Goal: Find specific page/section: Find specific page/section

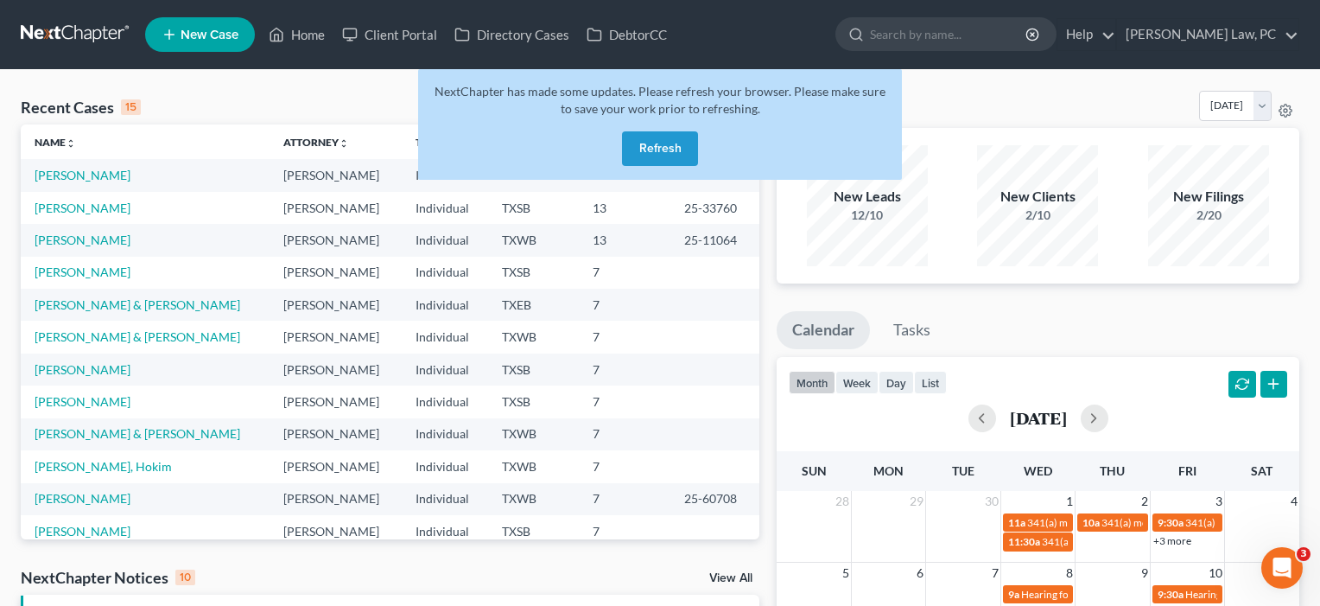
click at [664, 148] on button "Refresh" at bounding box center [660, 148] width 76 height 35
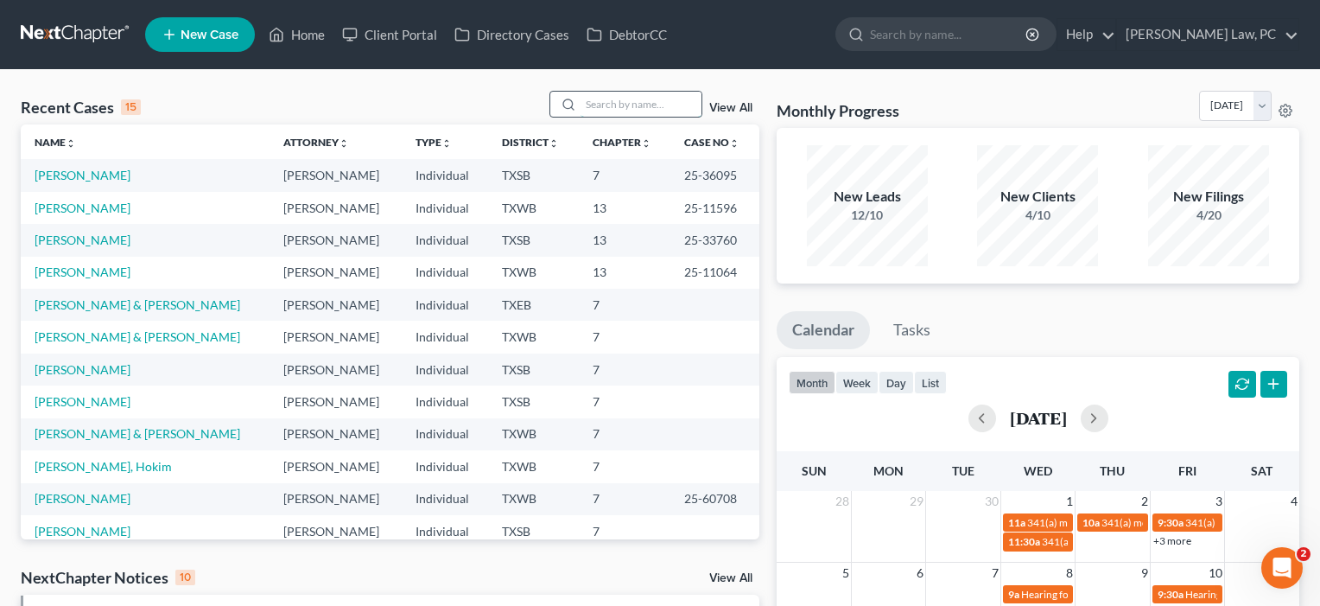
click at [639, 107] on input "search" at bounding box center [641, 104] width 121 height 25
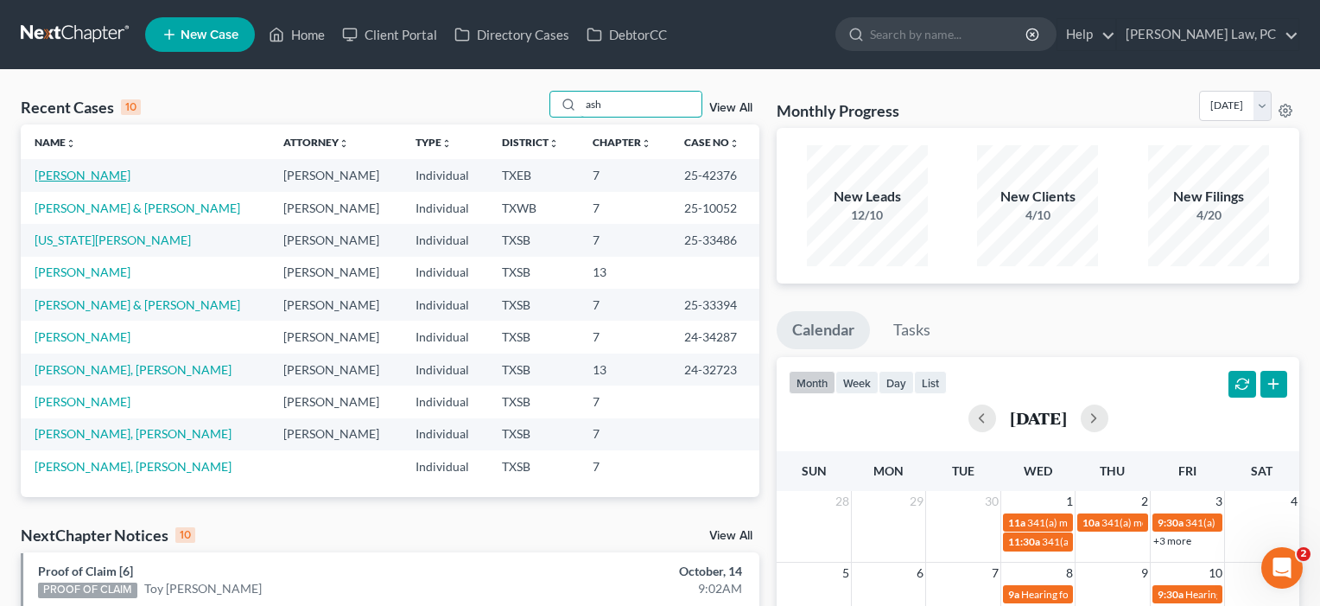
type input "ash"
click at [56, 176] on link "[PERSON_NAME]" at bounding box center [83, 175] width 96 height 15
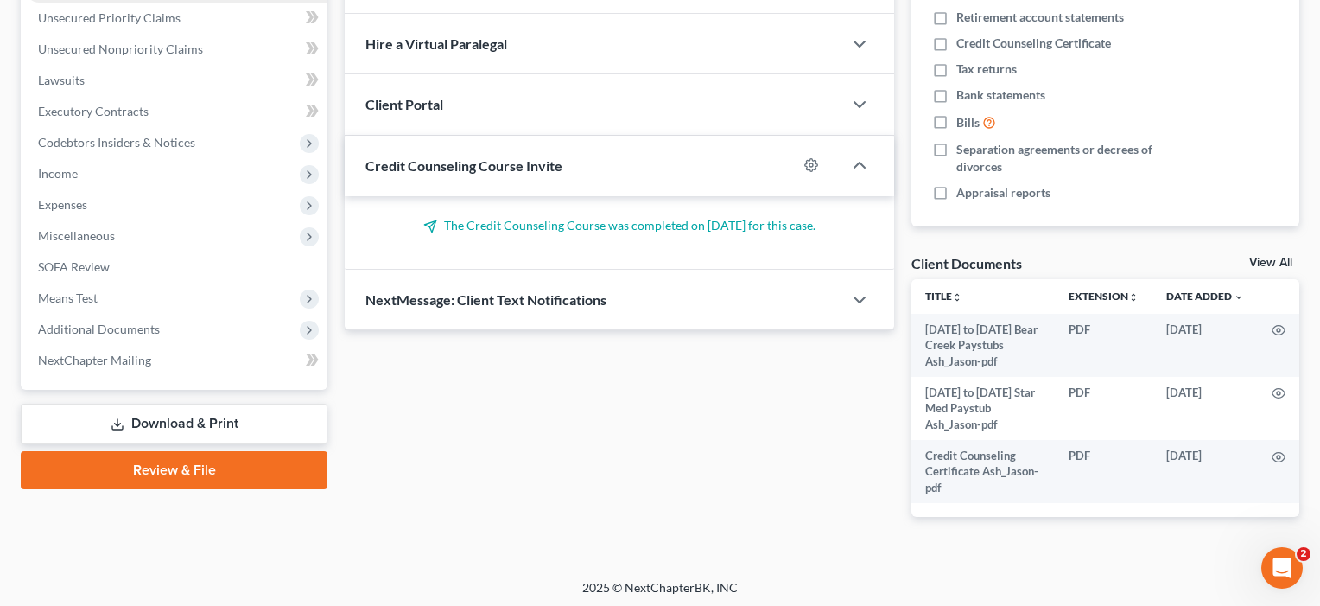
scroll to position [394, 0]
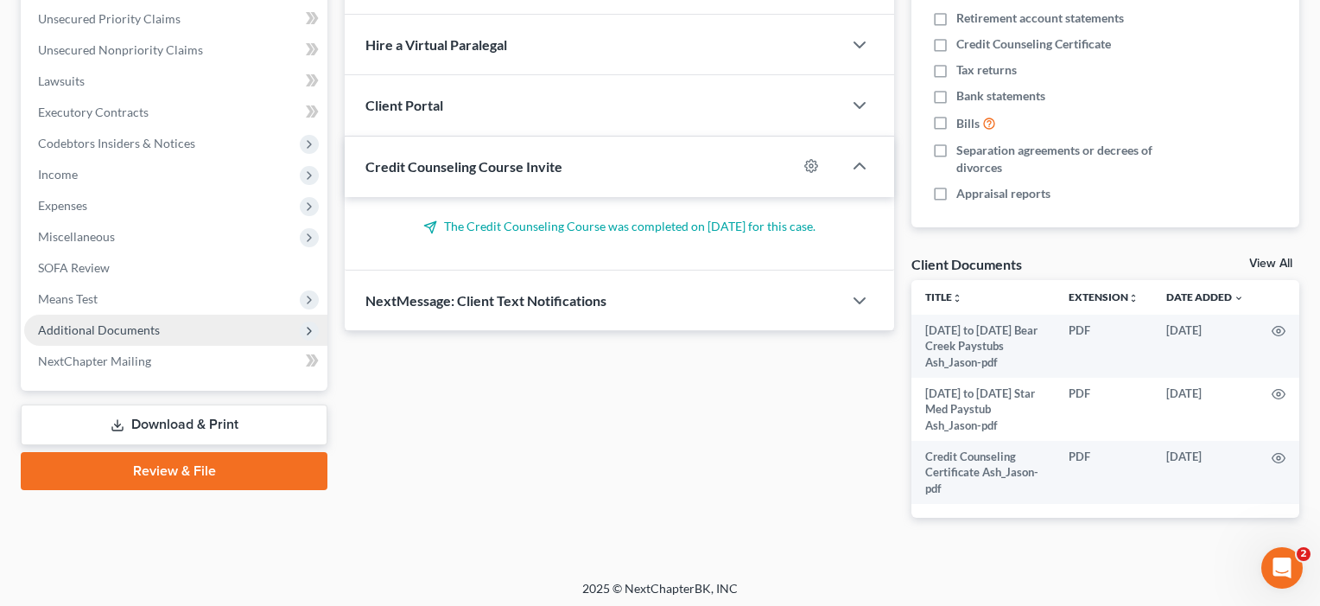
click at [111, 334] on span "Additional Documents" at bounding box center [99, 329] width 122 height 15
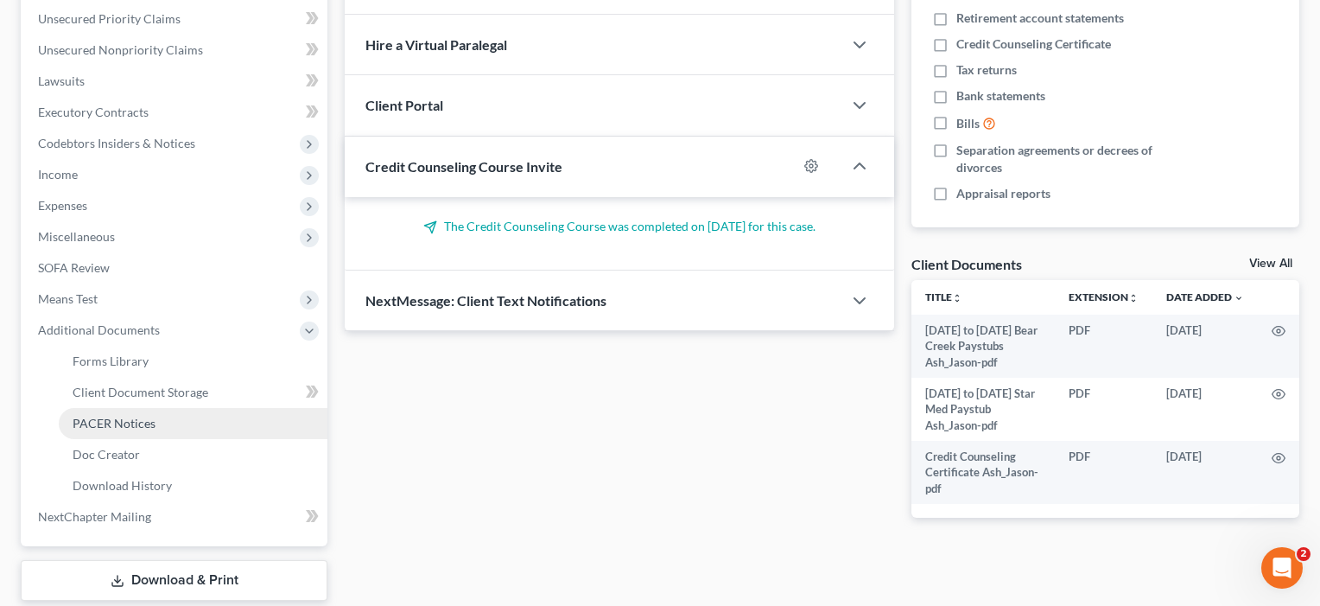
click at [110, 424] on span "PACER Notices" at bounding box center [114, 423] width 83 height 15
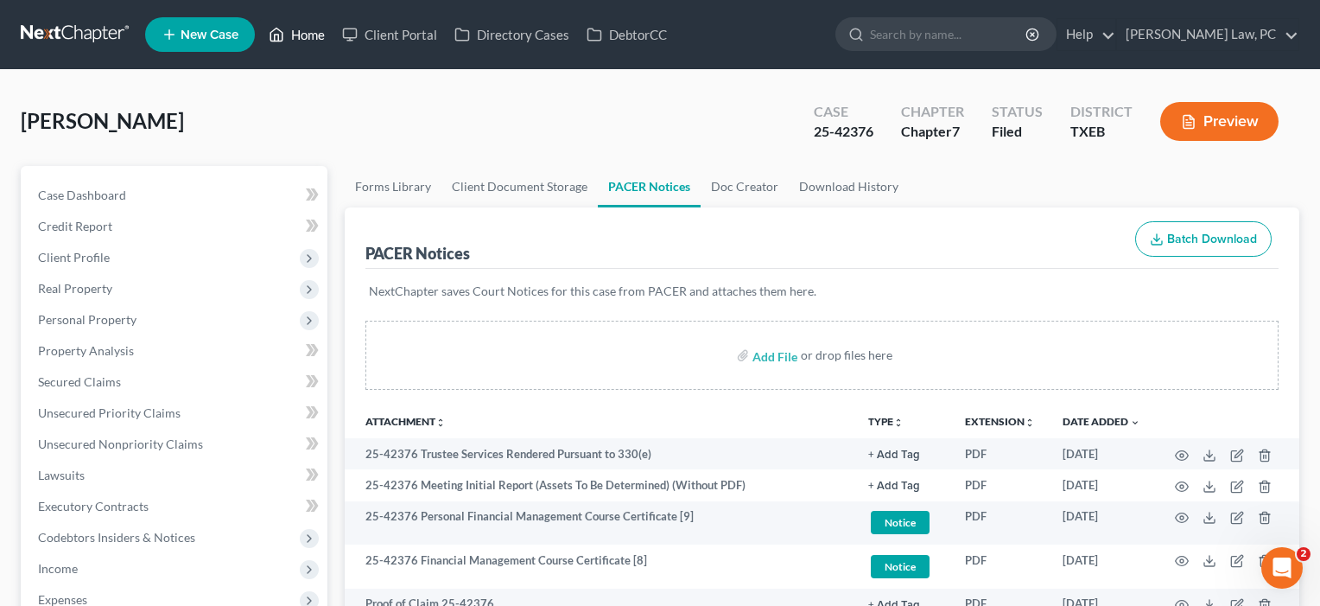
click at [315, 36] on link "Home" at bounding box center [296, 34] width 73 height 31
